Goal: Transaction & Acquisition: Book appointment/travel/reservation

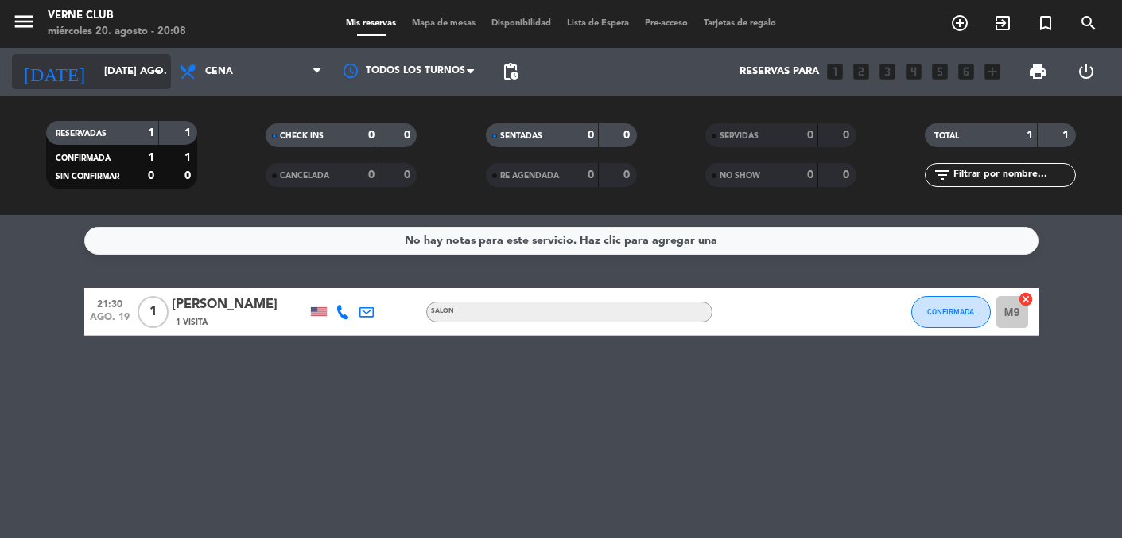
click at [154, 67] on icon "arrow_drop_down" at bounding box center [157, 71] width 19 height 19
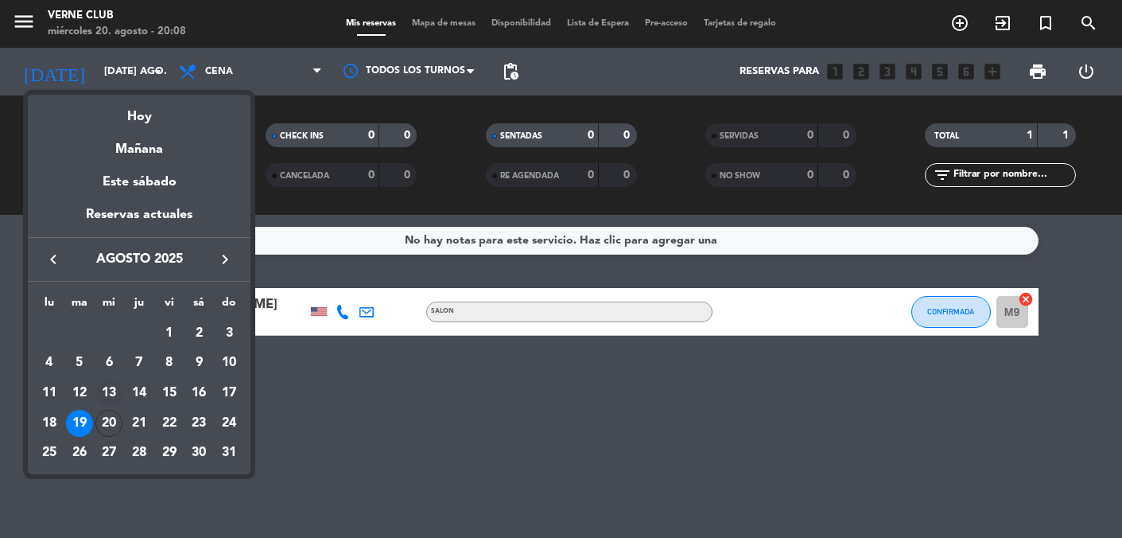
click at [115, 388] on div "13" at bounding box center [108, 392] width 27 height 27
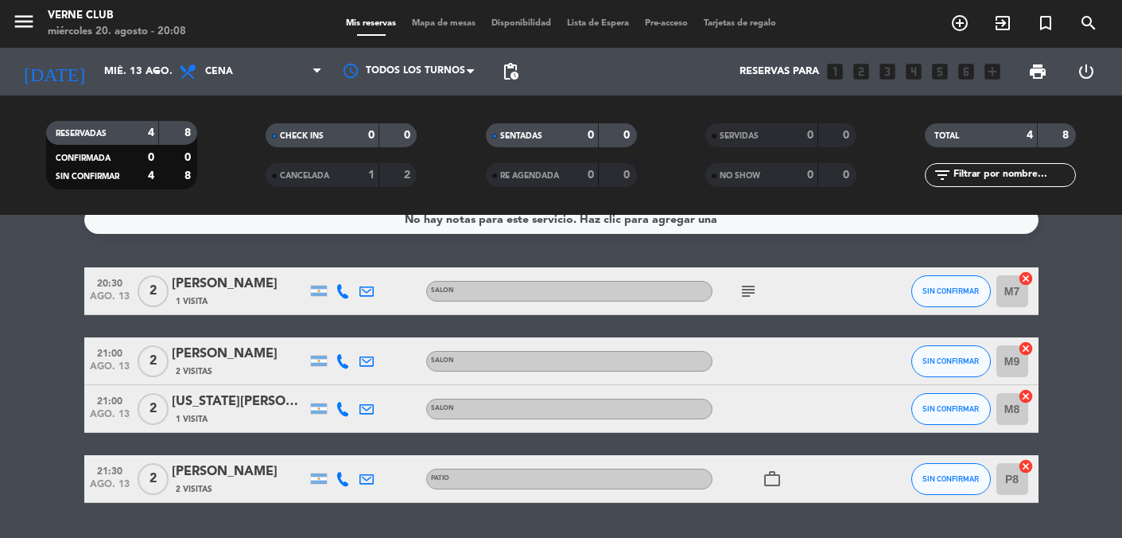
scroll to position [10, 0]
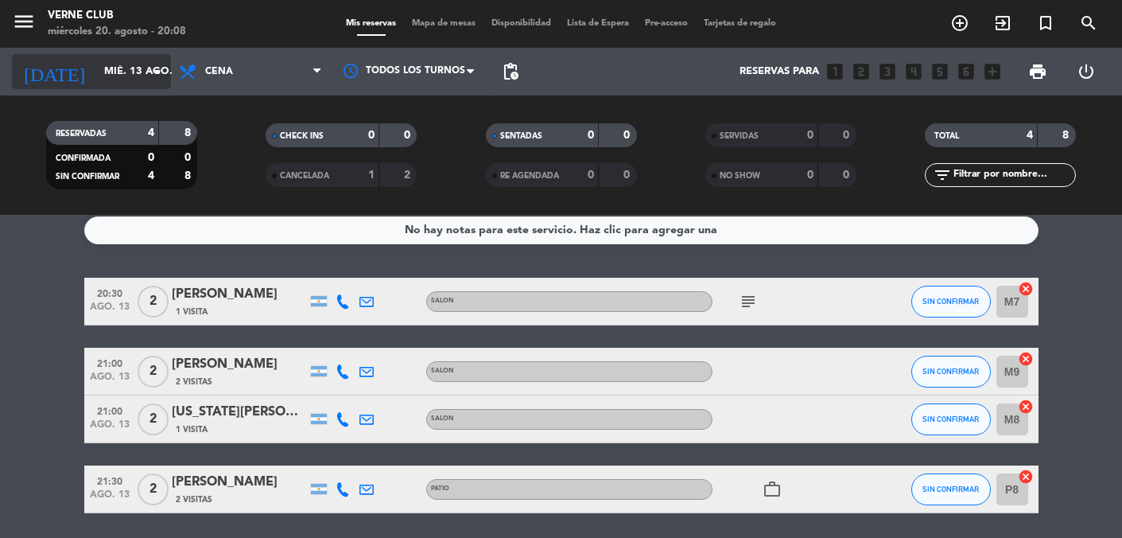
click at [135, 75] on input "mié. 13 ago." at bounding box center [164, 71] width 137 height 29
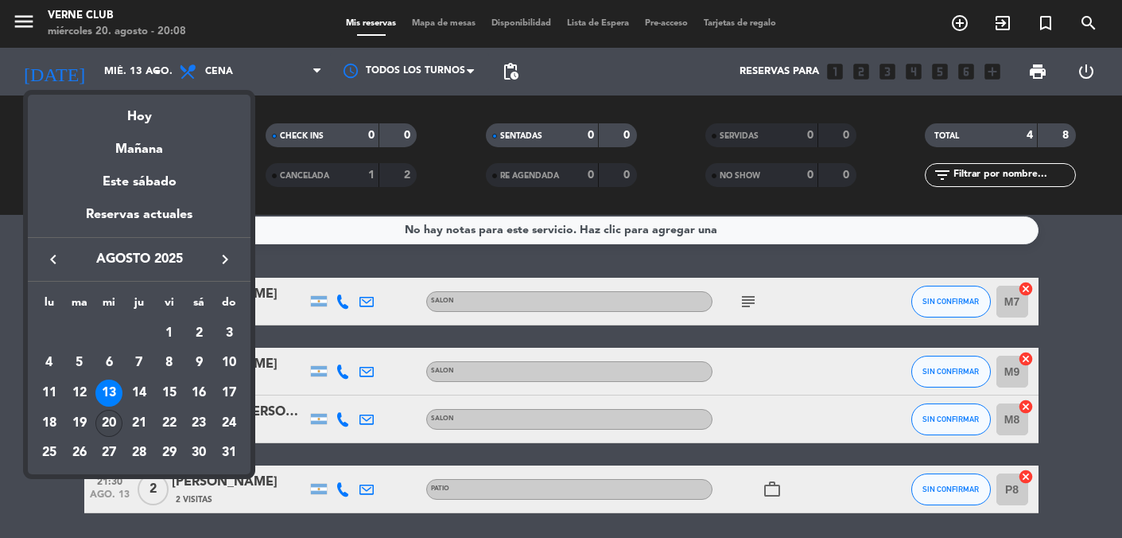
click at [109, 421] on div "20" at bounding box center [108, 423] width 27 height 27
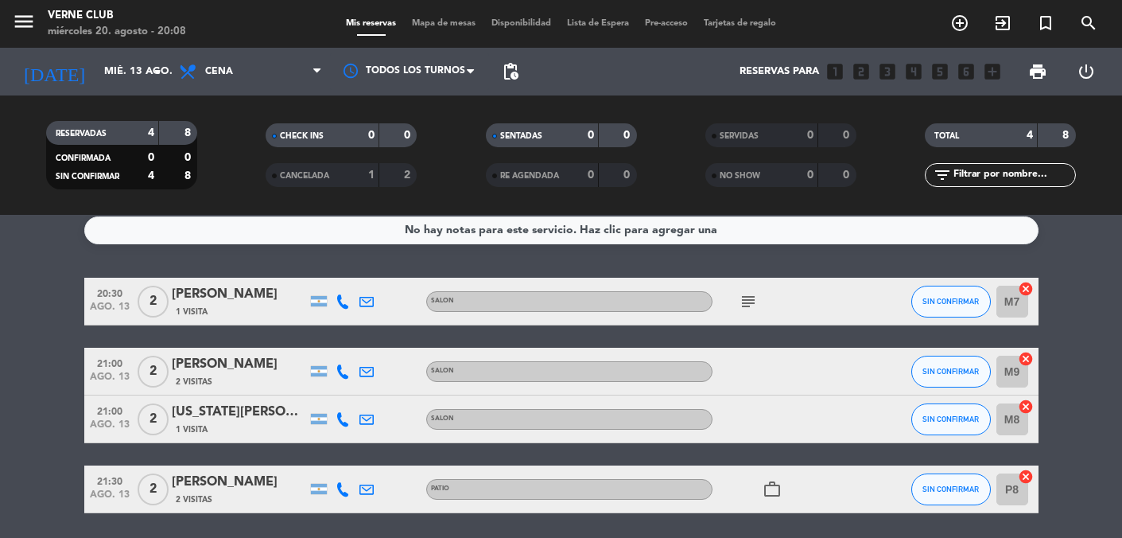
type input "mié. 20 ago."
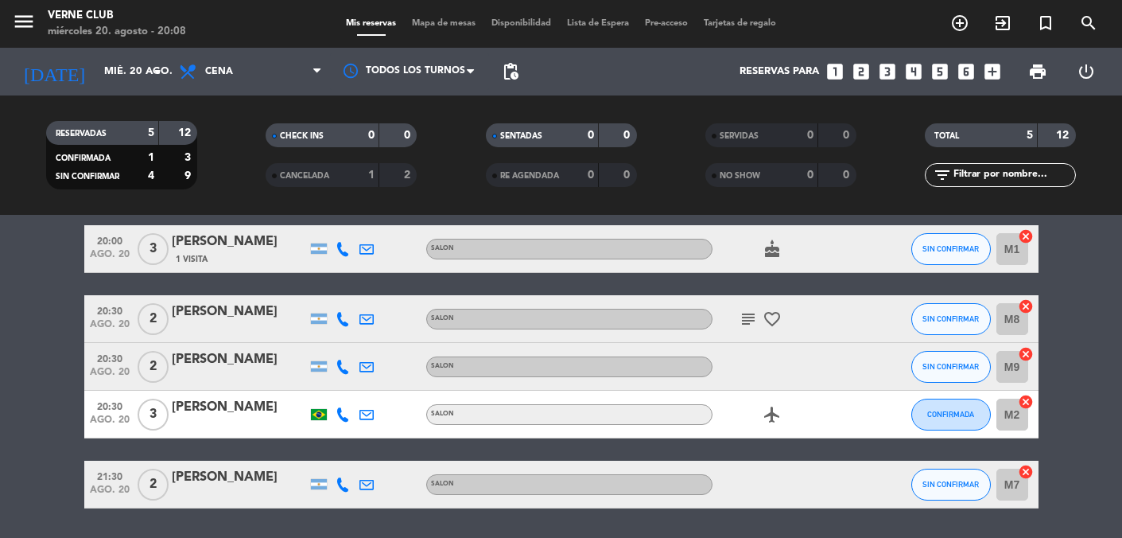
scroll to position [0, 0]
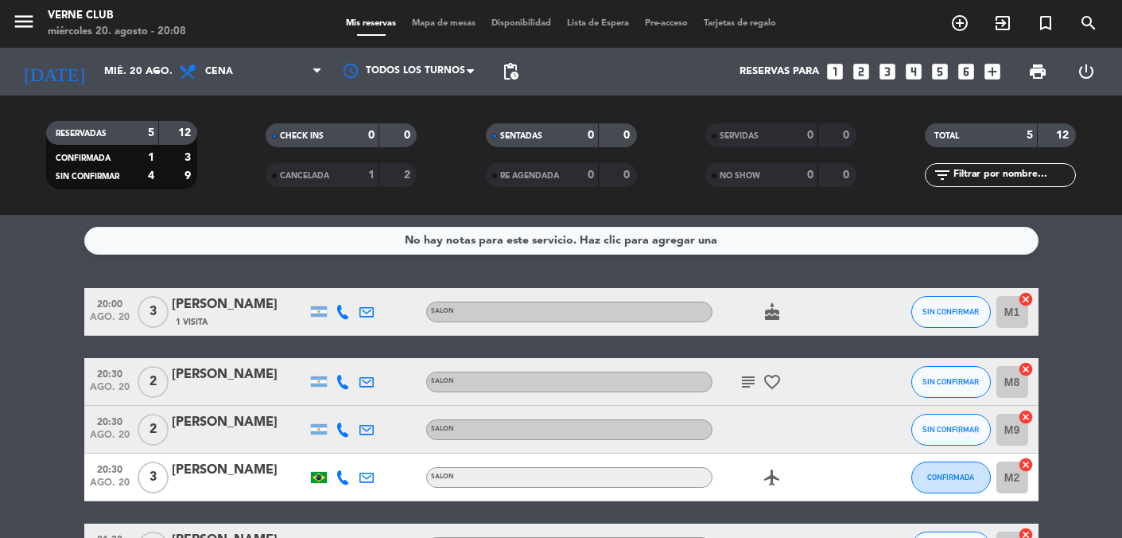
click at [453, 26] on span "Mapa de mesas" at bounding box center [444, 23] width 80 height 9
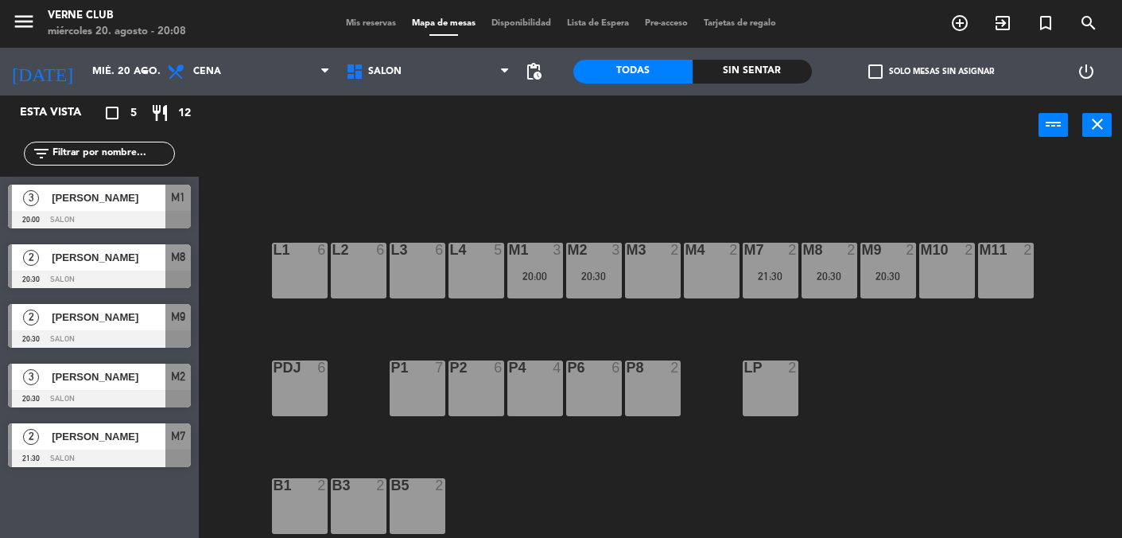
click at [414, 283] on div "L3 6" at bounding box center [418, 271] width 56 height 56
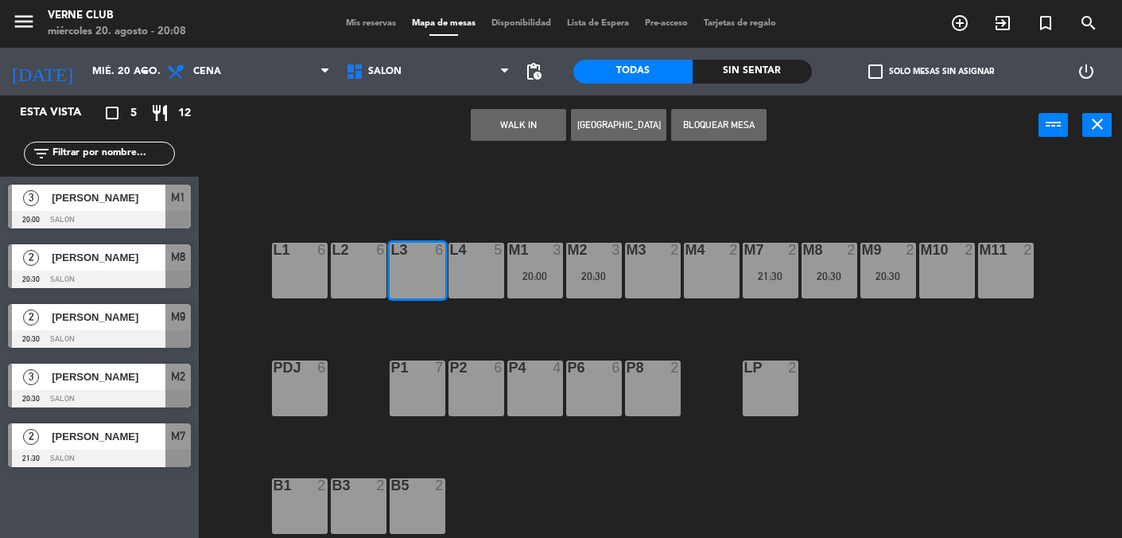
click at [644, 130] on button "[GEOGRAPHIC_DATA]" at bounding box center [618, 125] width 95 height 32
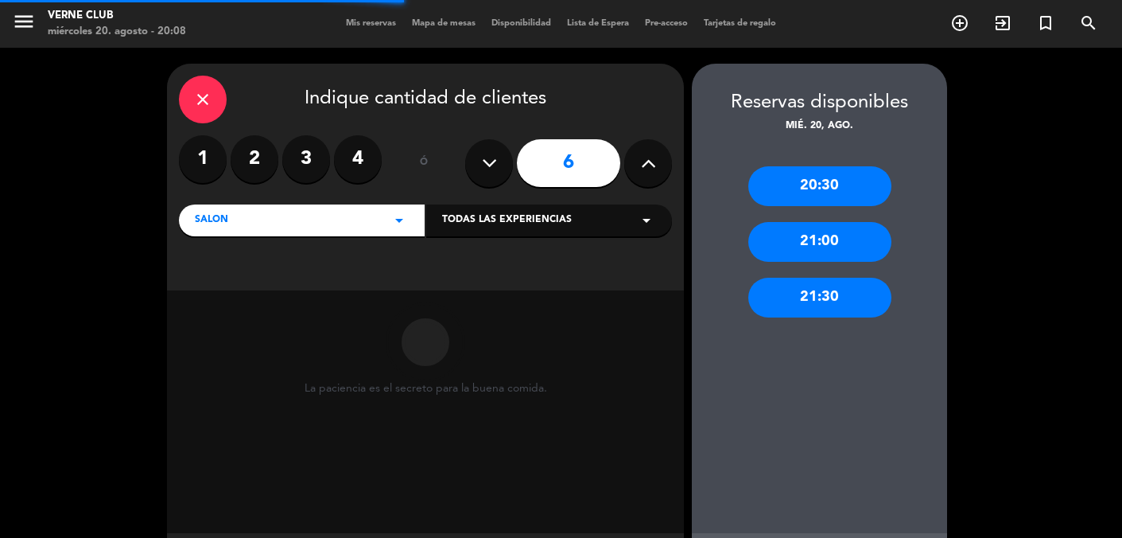
click at [361, 161] on label "4" at bounding box center [358, 159] width 48 height 48
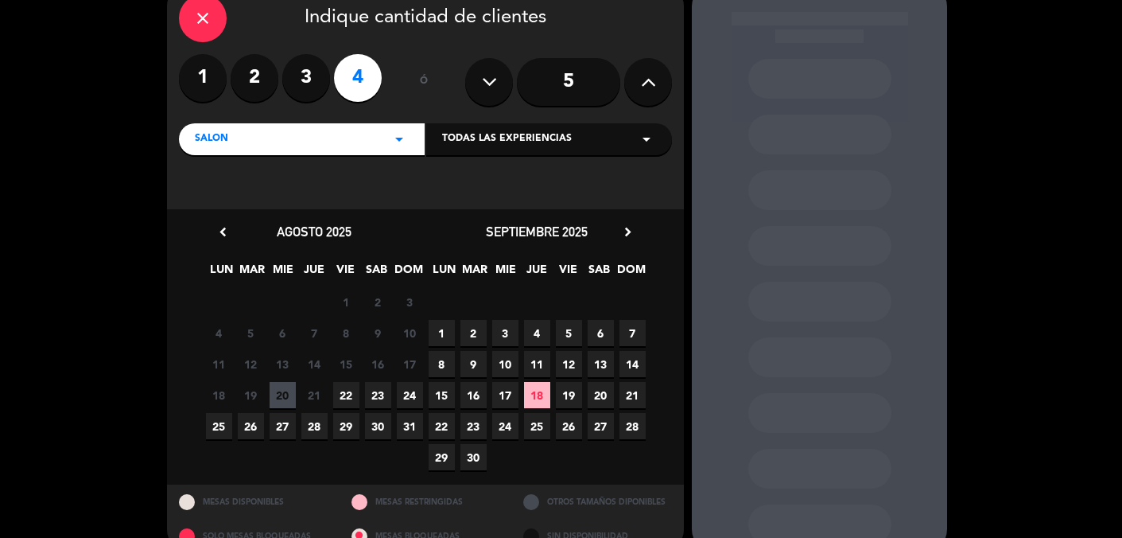
scroll to position [111, 0]
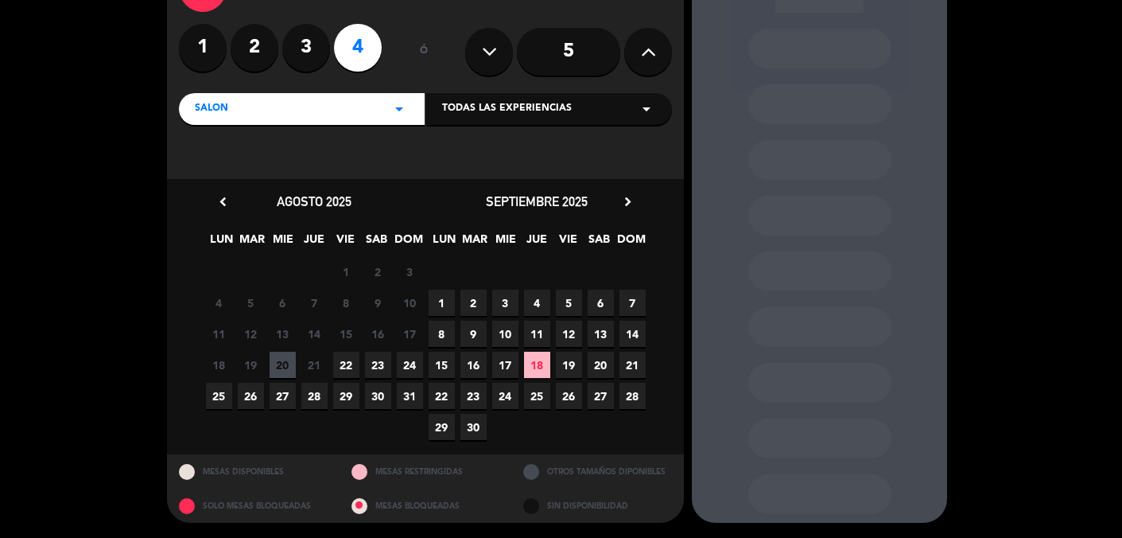
click at [282, 364] on span "20" at bounding box center [283, 365] width 26 height 26
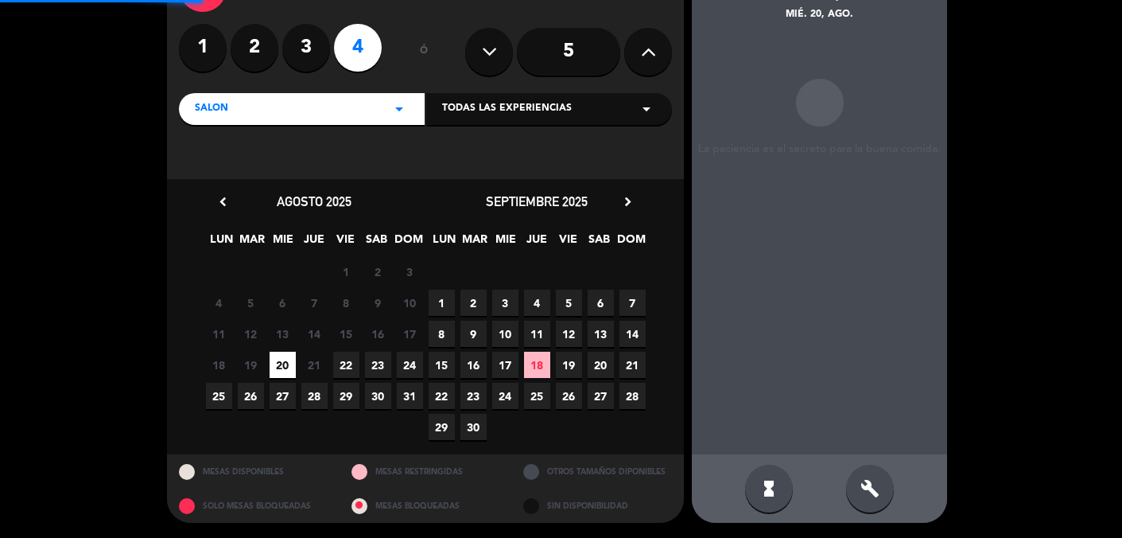
scroll to position [64, 0]
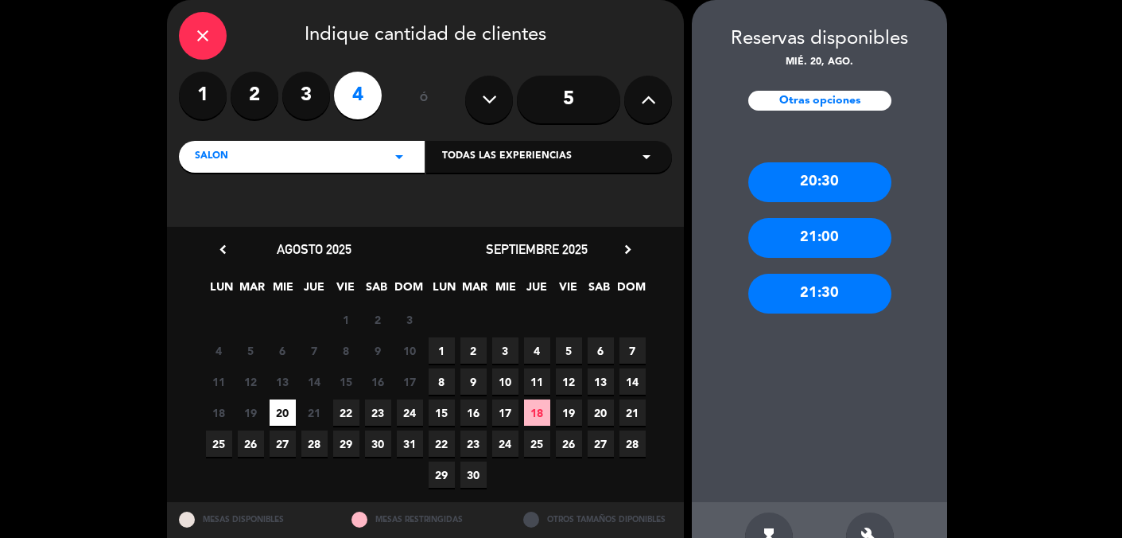
click at [838, 286] on div "21:30" at bounding box center [819, 294] width 143 height 40
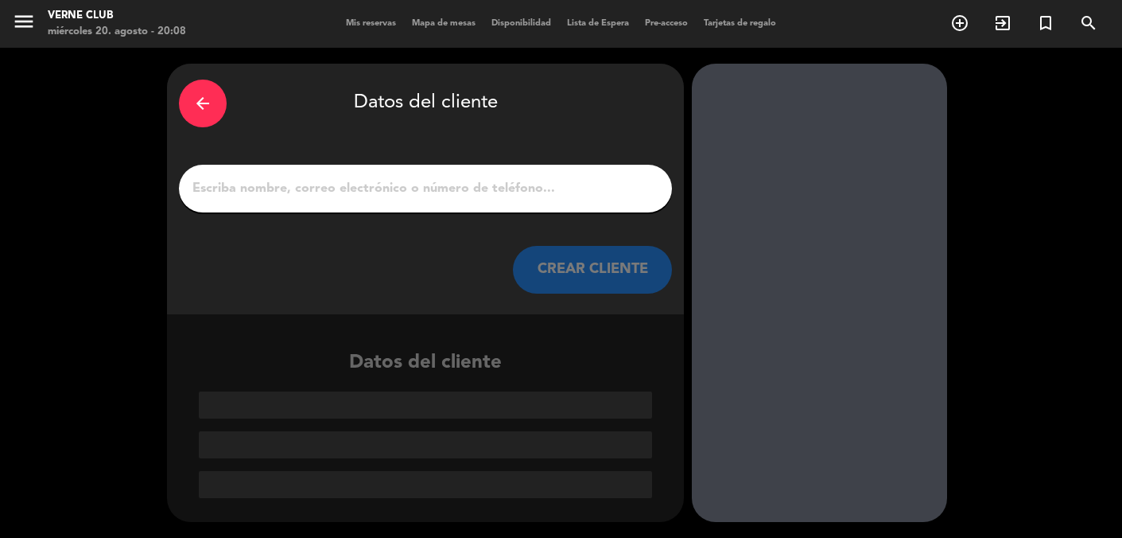
click at [494, 188] on input "1" at bounding box center [425, 188] width 469 height 22
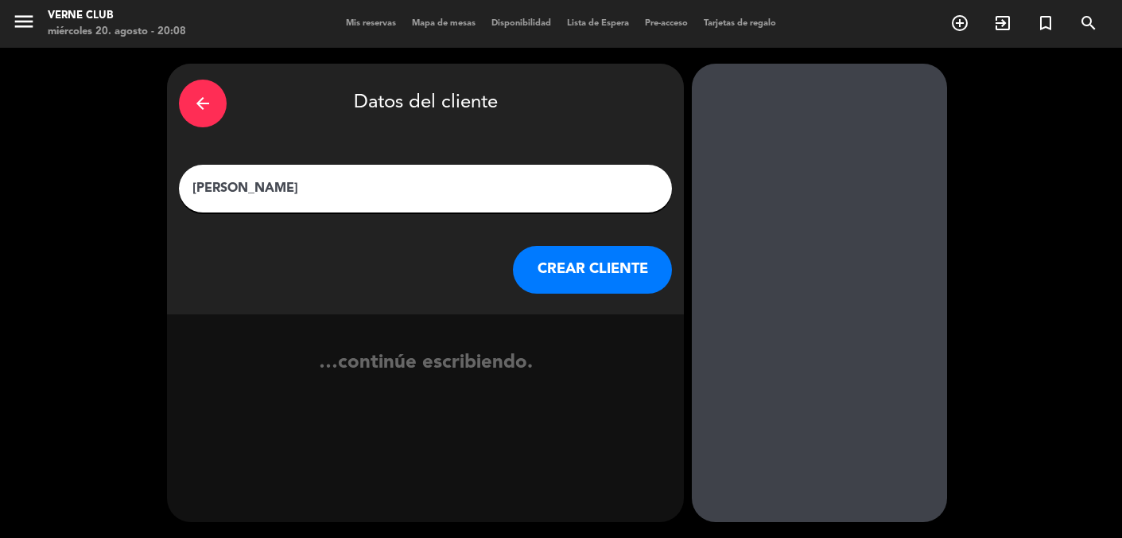
type input "[PERSON_NAME]"
click at [649, 276] on button "CREAR CLIENTE" at bounding box center [592, 270] width 159 height 48
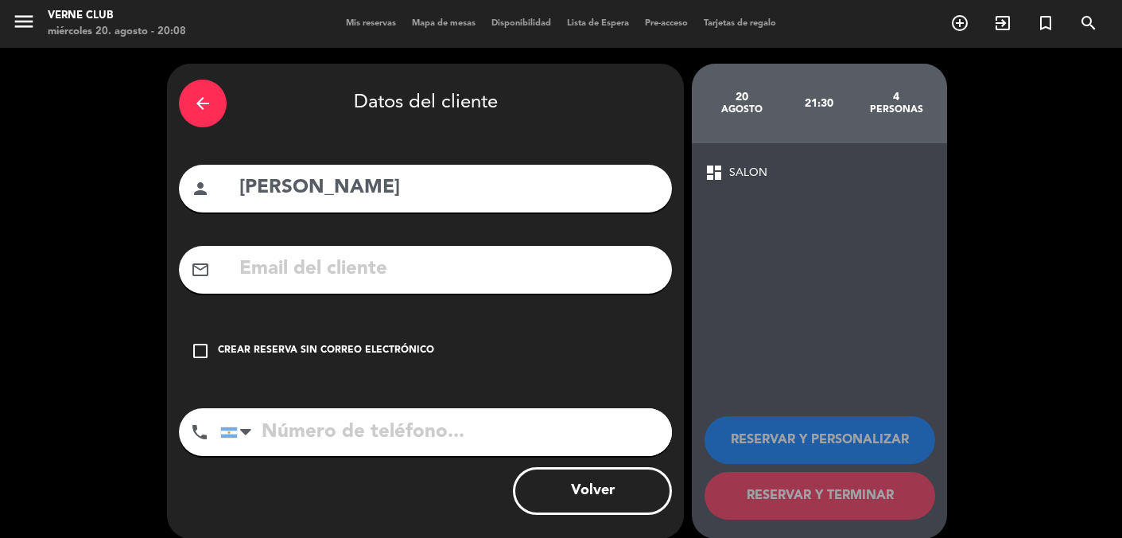
scroll to position [17, 0]
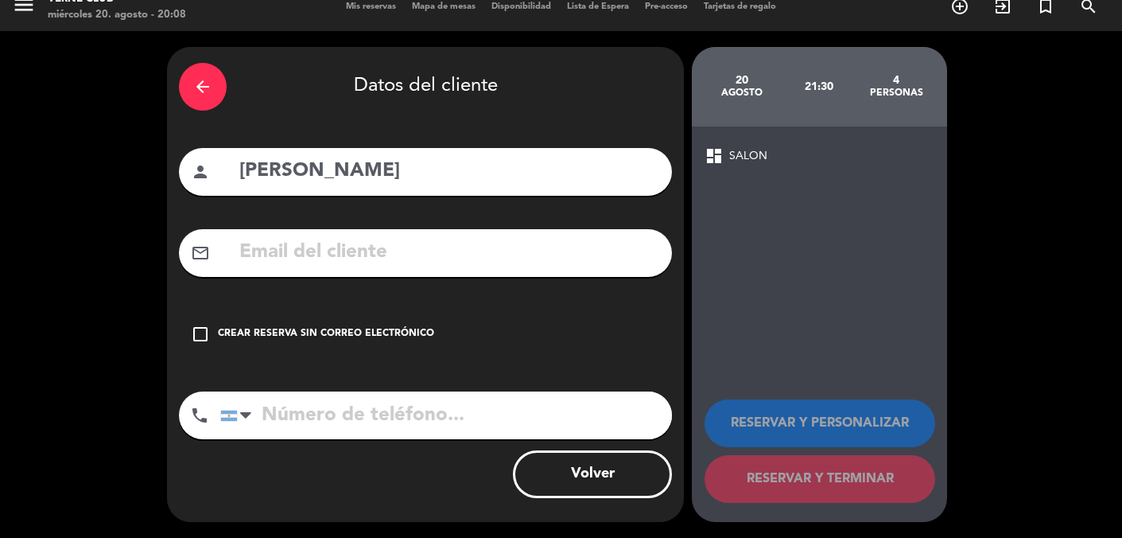
click at [408, 329] on div "Crear reserva sin correo electrónico" at bounding box center [326, 334] width 216 height 16
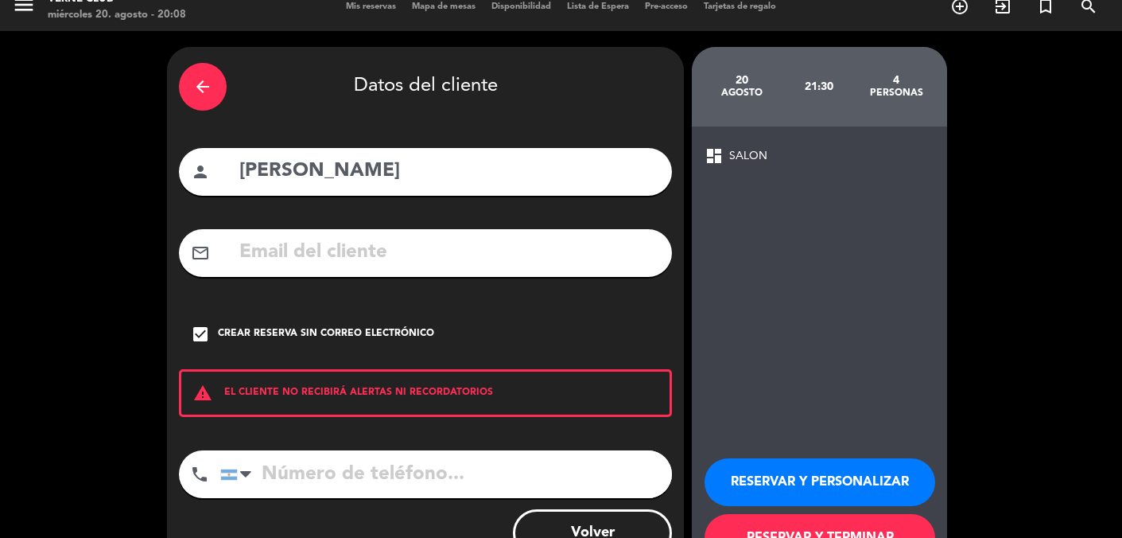
scroll to position [76, 0]
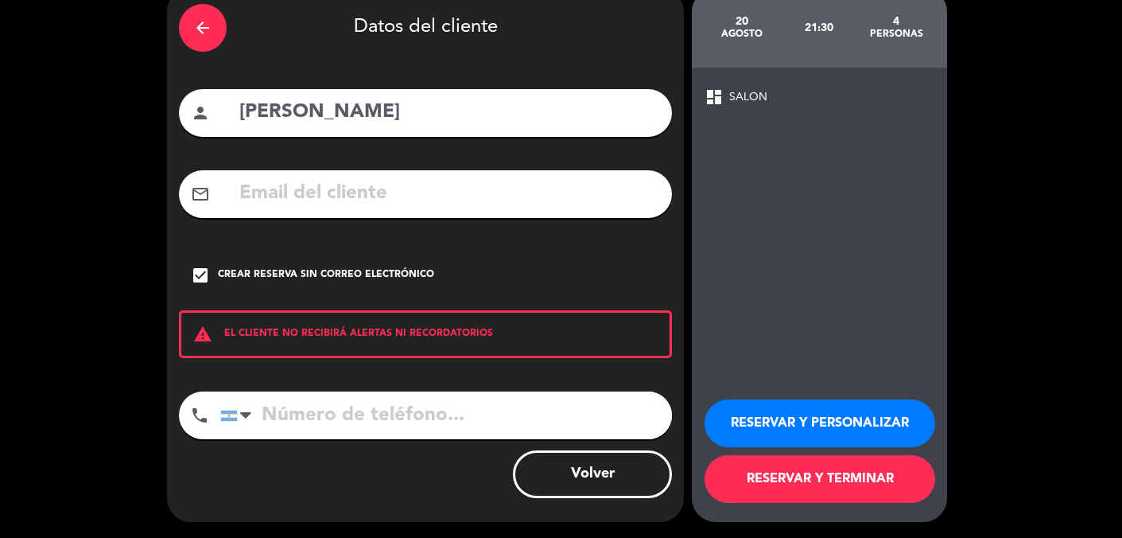
click at [769, 472] on button "RESERVAR Y TERMINAR" at bounding box center [820, 479] width 231 height 48
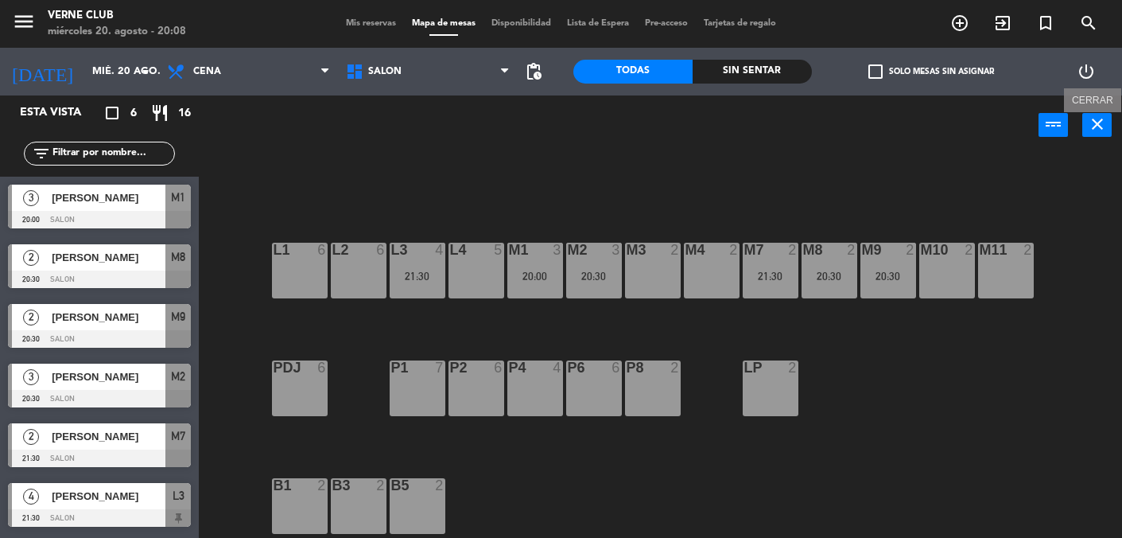
click at [1090, 120] on icon "close" at bounding box center [1097, 124] width 19 height 19
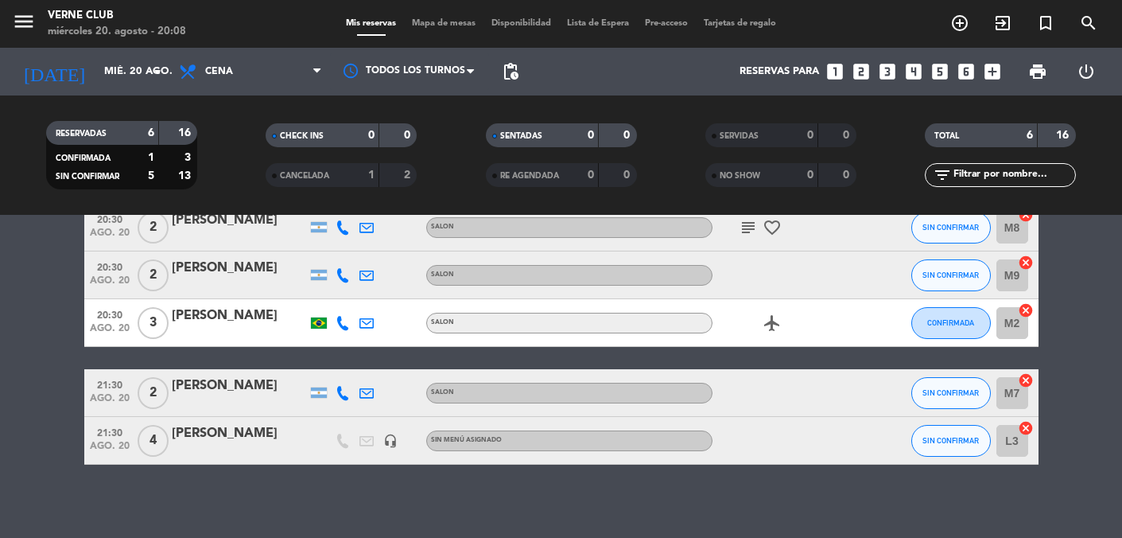
scroll to position [161, 0]
